Goal: Navigation & Orientation: Understand site structure

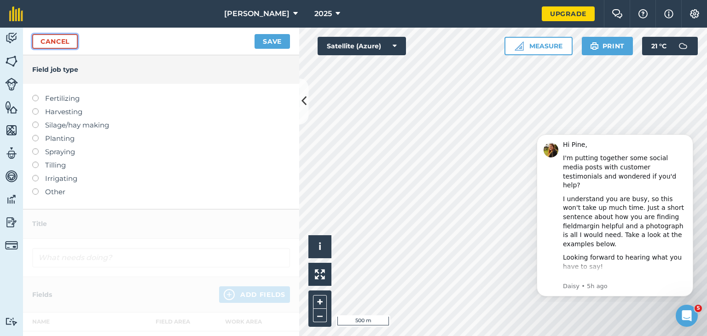
click at [64, 45] on link "Cancel" at bounding box center [55, 41] width 46 height 15
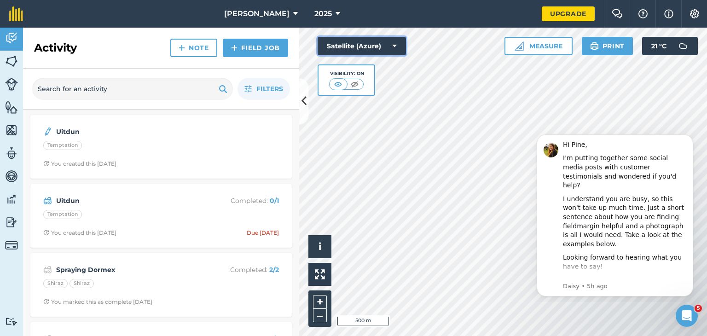
click at [396, 48] on icon at bounding box center [395, 45] width 4 height 9
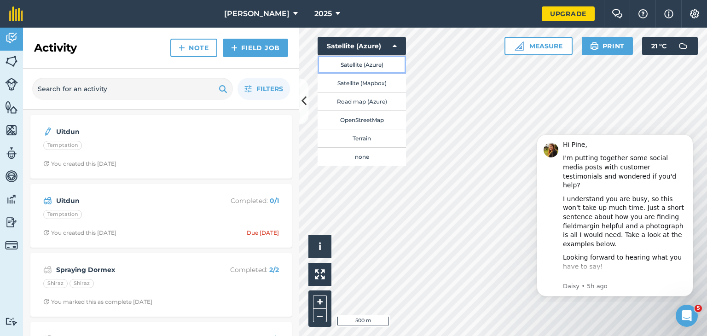
click at [381, 70] on button "Satellite (Azure)" at bounding box center [362, 64] width 88 height 18
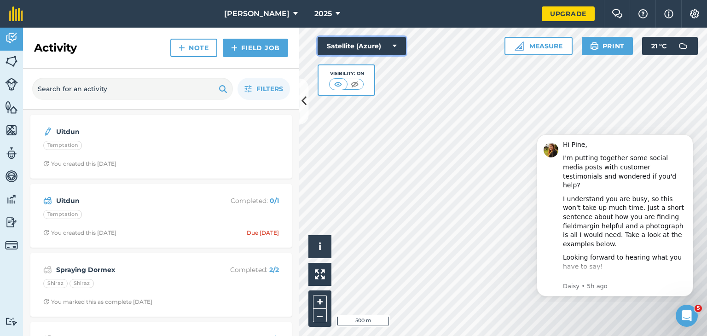
click at [395, 47] on icon at bounding box center [395, 45] width 4 height 9
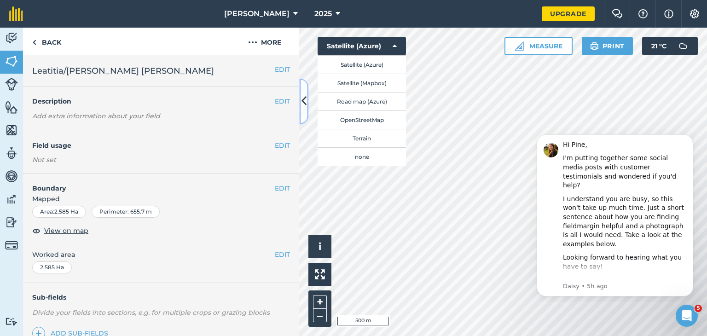
click at [305, 104] on icon at bounding box center [304, 101] width 5 height 16
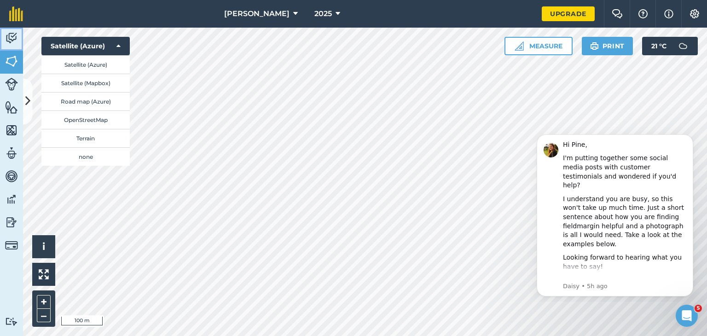
click at [12, 35] on img at bounding box center [11, 38] width 13 height 14
click at [120, 46] on icon at bounding box center [119, 45] width 4 height 9
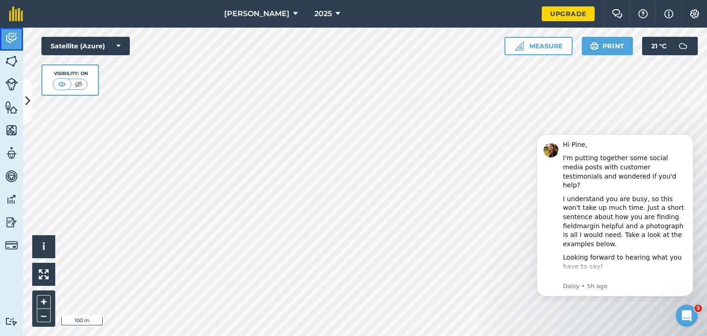
click at [13, 36] on img at bounding box center [11, 38] width 13 height 14
click at [9, 62] on img at bounding box center [11, 61] width 13 height 14
click at [9, 37] on img at bounding box center [11, 38] width 13 height 14
click at [361, 336] on html "[PERSON_NAME] 2025 Upgrade Farm Chat Help Info Settings Map printing is not ava…" at bounding box center [353, 168] width 707 height 336
